Goal: Information Seeking & Learning: Learn about a topic

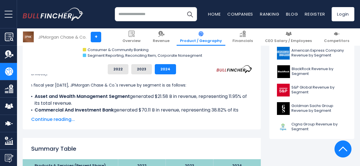
scroll to position [259, 0]
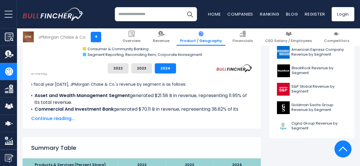
click at [44, 117] on span "Continue reading..." at bounding box center [141, 118] width 221 height 7
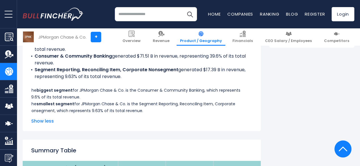
scroll to position [350, 0]
click at [37, 92] on b "biggest segment" at bounding box center [55, 91] width 36 height 6
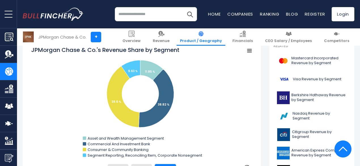
scroll to position [159, 0]
drag, startPoint x: 29, startPoint y: 49, endPoint x: 96, endPoint y: 82, distance: 74.6
click at [96, 82] on icon "Created with Highcharts 12.1.2 Chart context menu JPMorgan Chase & Co.'s Revenu…" at bounding box center [141, 102] width 221 height 113
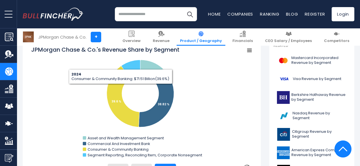
click at [136, 90] on rect "JPMorgan Chase & Co.'s Revenue Share by Segment" at bounding box center [141, 102] width 221 height 113
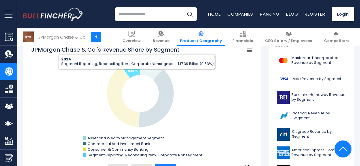
click at [133, 73] on icon "JPMorgan Chase & Co.'s Revenue Share by Segment" at bounding box center [131, 69] width 19 height 18
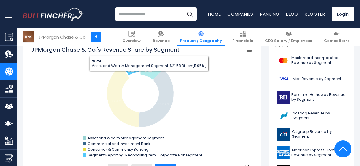
click at [145, 75] on icon "JPMorgan Chase & Co.'s Revenue Share by Segment" at bounding box center [151, 70] width 23 height 20
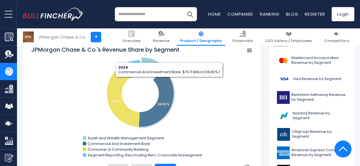
click at [198, 80] on rect "JPMorgan Chase & Co.'s Revenue Share by Segment" at bounding box center [141, 102] width 221 height 113
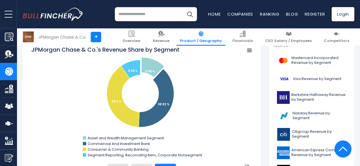
scroll to position [142, 0]
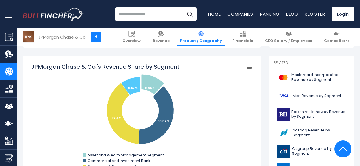
click at [246, 65] on rect "JPMorgan Chase & Co.'s Revenue Share by Segment" at bounding box center [249, 67] width 8 height 8
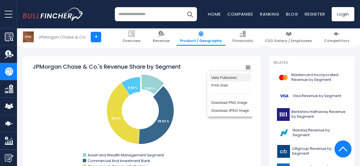
click at [215, 78] on li "View Fullscreen" at bounding box center [229, 77] width 41 height 8
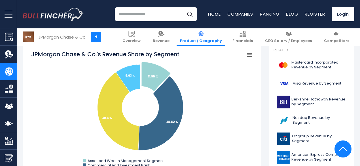
scroll to position [154, 0]
click at [247, 57] on icon "JPMorgan Chase & Co.'s Revenue Share by Segment" at bounding box center [249, 55] width 4 height 3
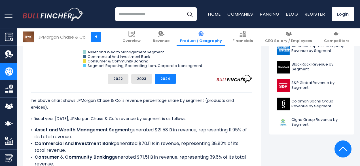
scroll to position [263, 0]
drag, startPoint x: 27, startPoint y: 99, endPoint x: 33, endPoint y: 102, distance: 6.5
click at [33, 102] on p "The above chart shows JPMorgan Chase & Co.'s revenue percentage share by segmen…" at bounding box center [139, 104] width 221 height 14
click at [99, 112] on div "The above chart shows JPMorgan Chase & Co.'s revenue percentage share by segmen…" at bounding box center [139, 153] width 221 height 122
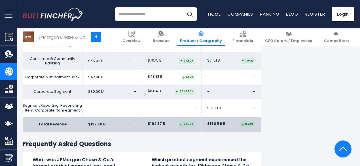
scroll to position [1141, 0]
